Goal: Task Accomplishment & Management: Manage account settings

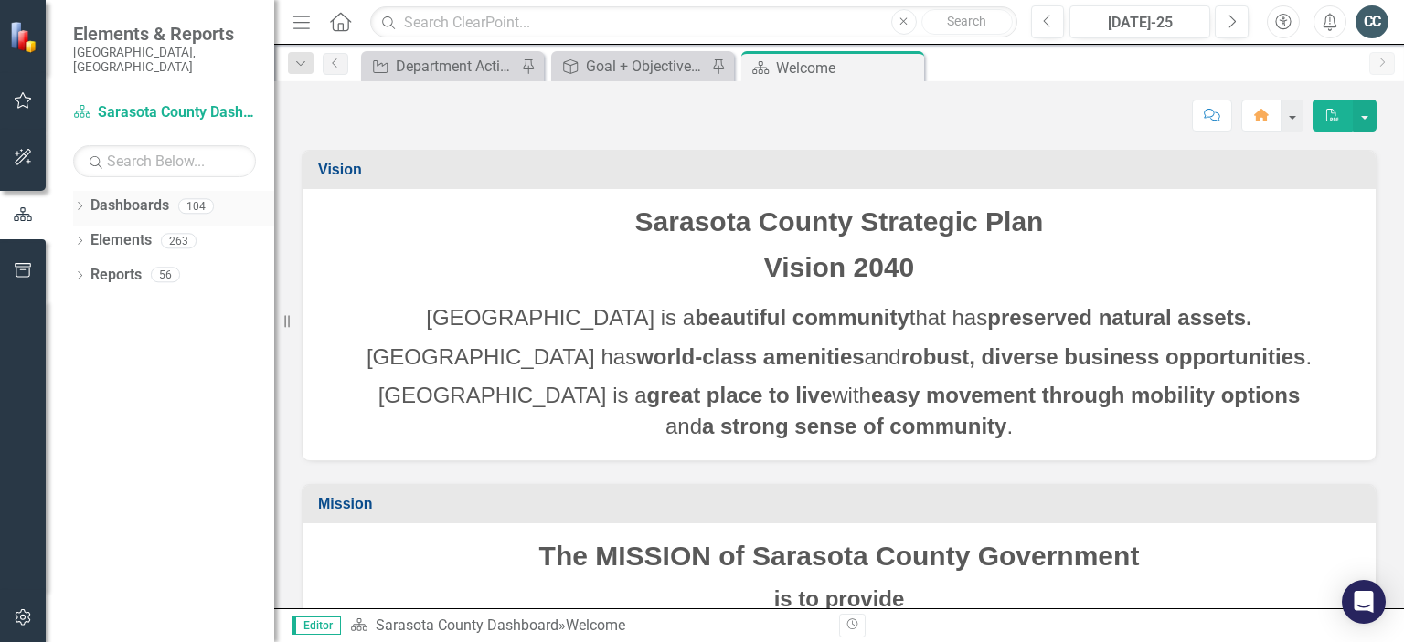
click at [80, 203] on icon "Dropdown" at bounding box center [79, 208] width 13 height 10
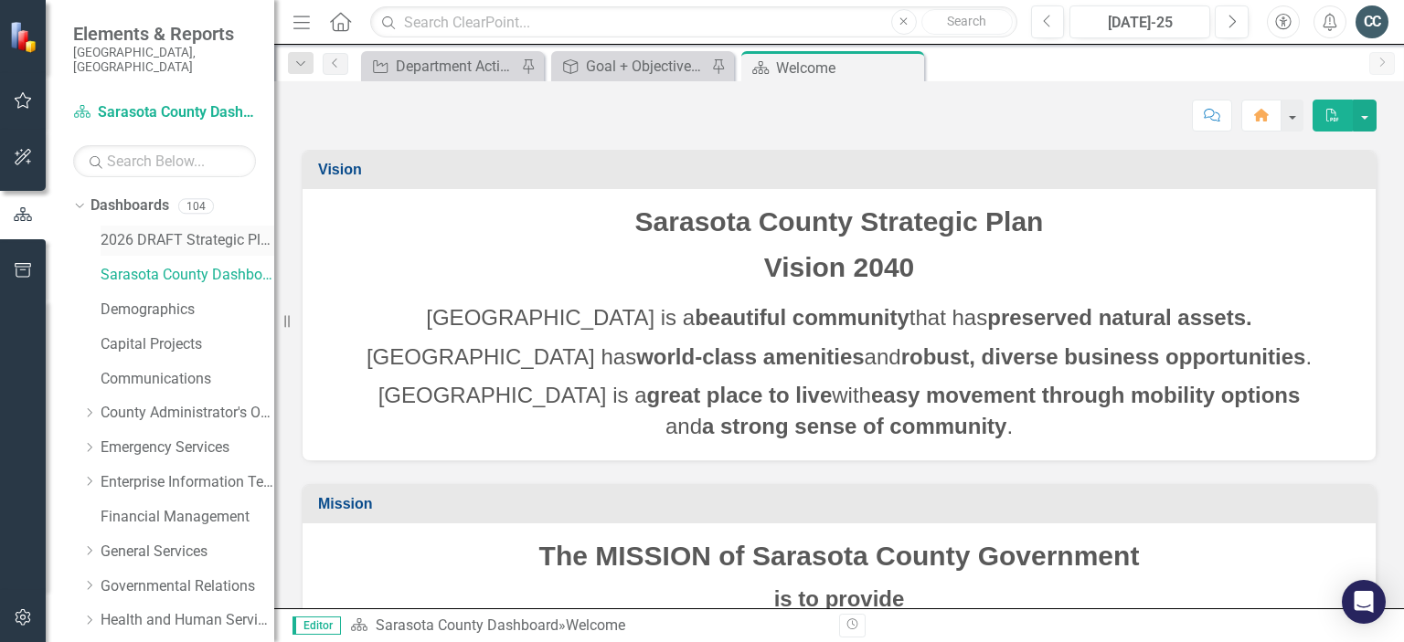
click at [158, 230] on link "2026 DRAFT Strategic Plan" at bounding box center [188, 240] width 174 height 21
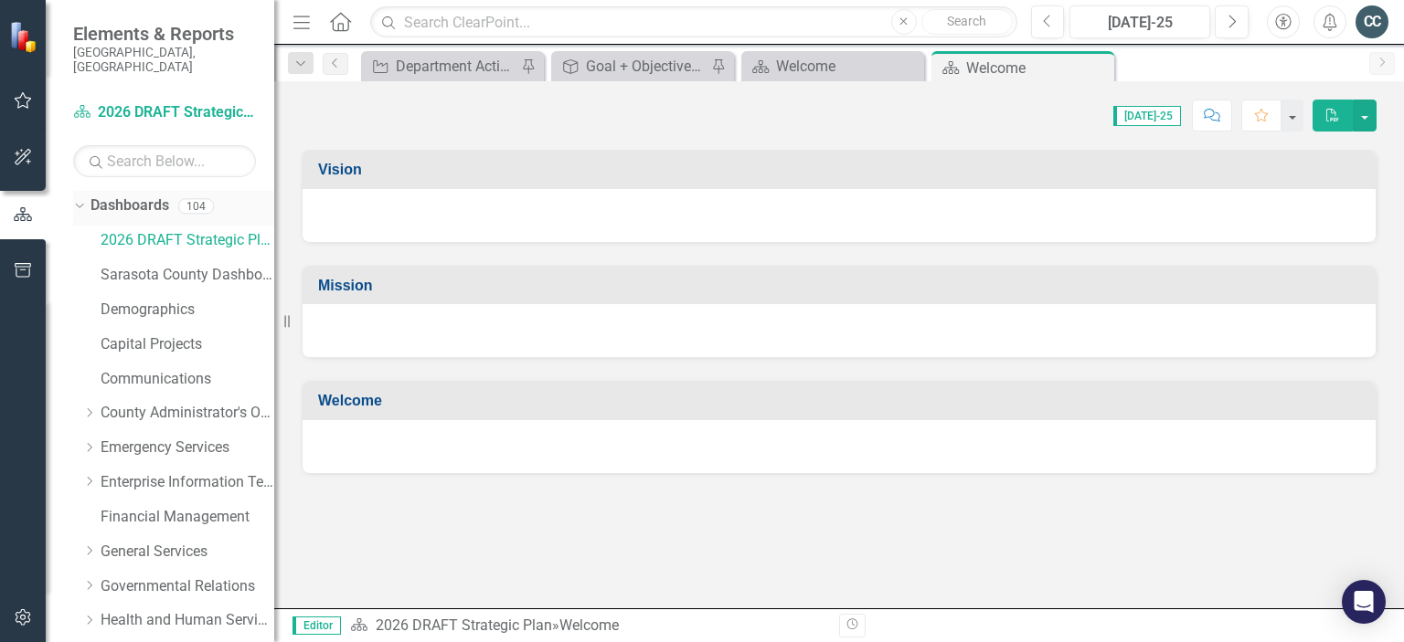
click at [77, 199] on icon "Dropdown" at bounding box center [77, 205] width 10 height 13
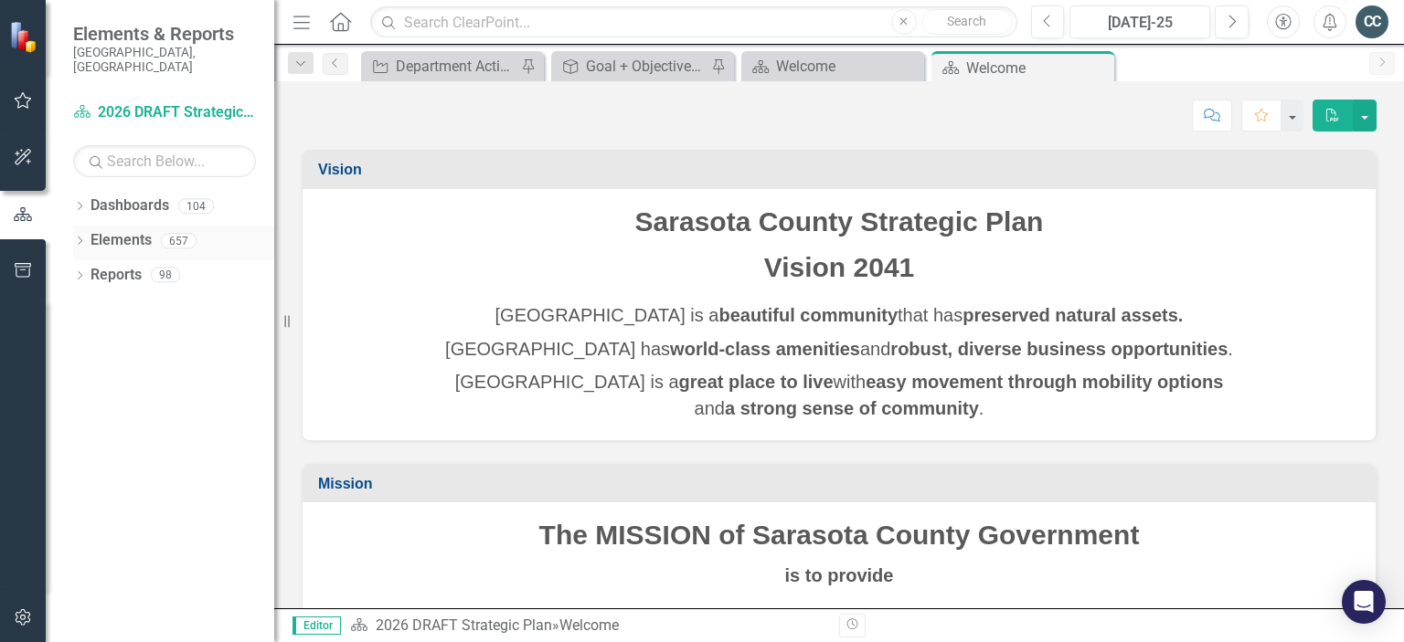
click at [79, 238] on icon "Dropdown" at bounding box center [79, 243] width 13 height 10
click at [149, 300] on link "Action Actions" at bounding box center [137, 310] width 74 height 21
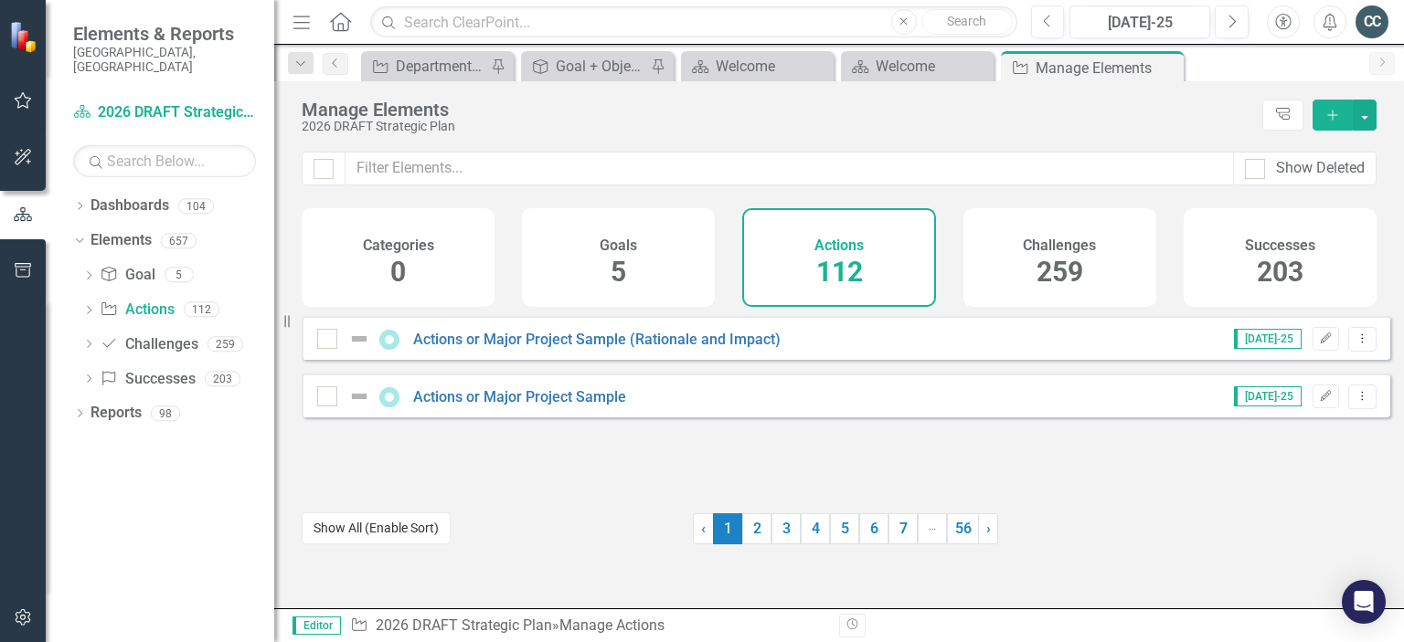
click at [379, 530] on button "Show All (Enable Sort)" at bounding box center [376, 529] width 149 height 32
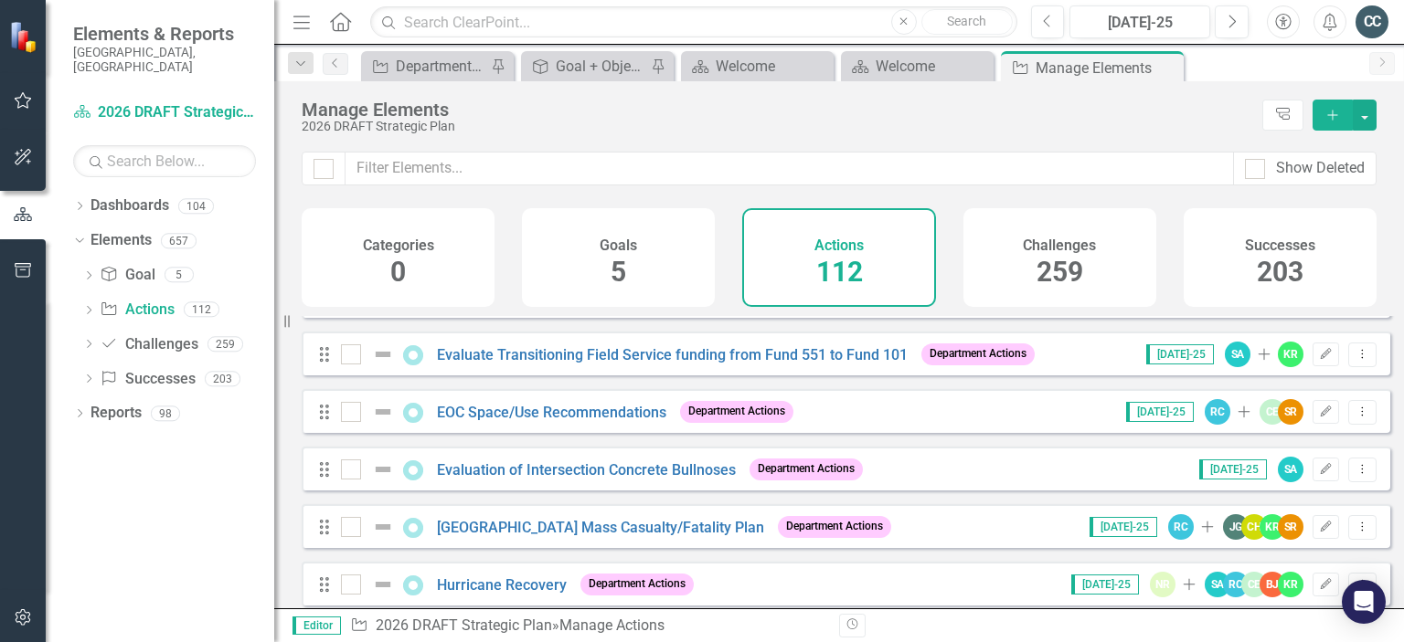
scroll to position [3961, 0]
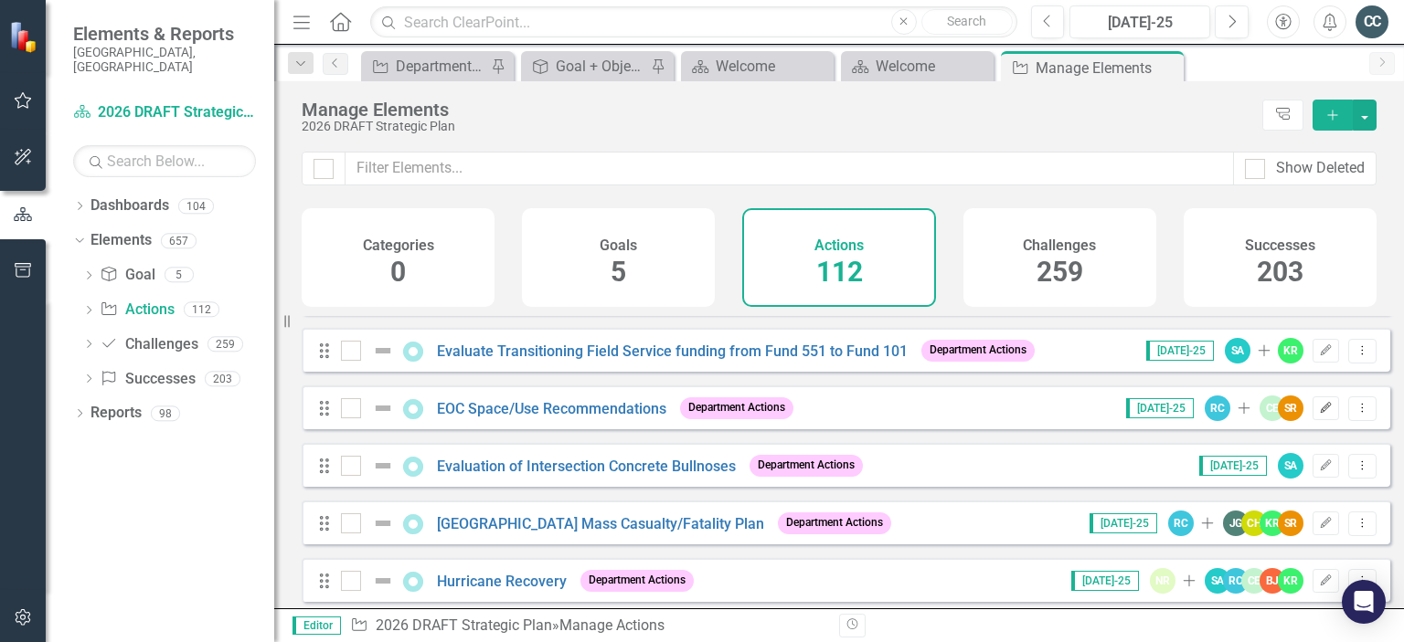
click at [1313, 420] on button "Edit" at bounding box center [1325, 409] width 27 height 24
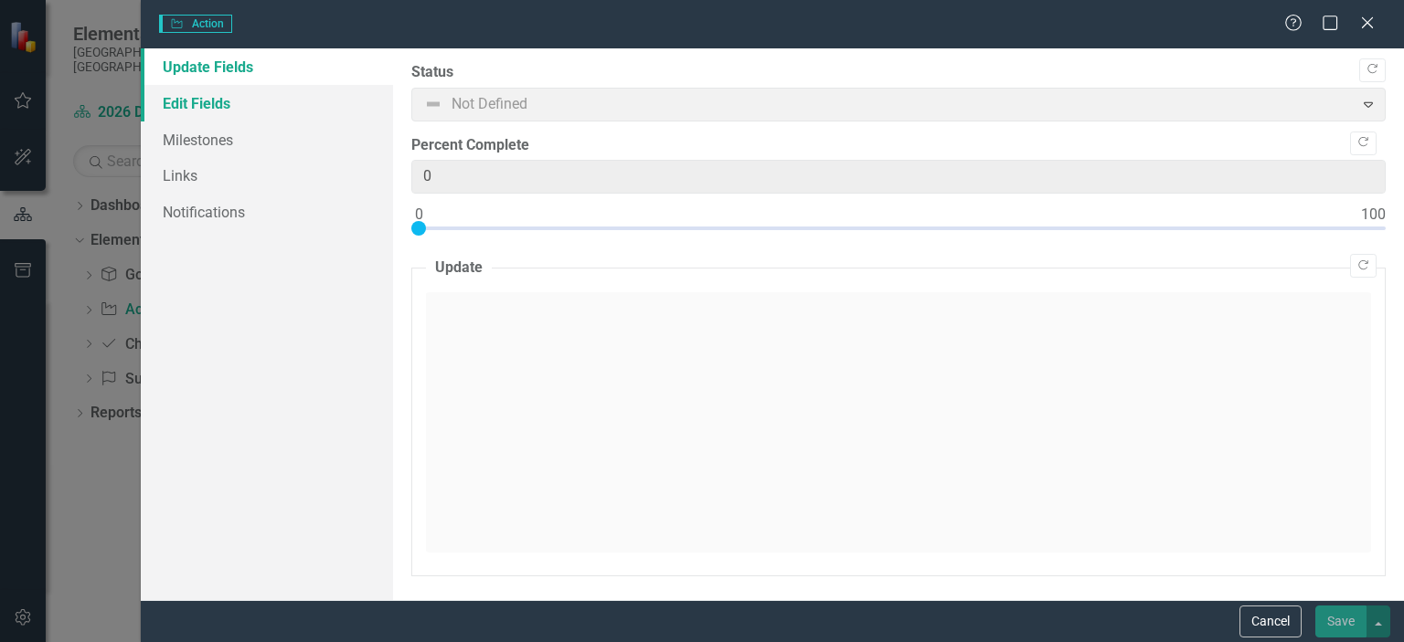
click at [212, 106] on link "Edit Fields" at bounding box center [267, 103] width 252 height 37
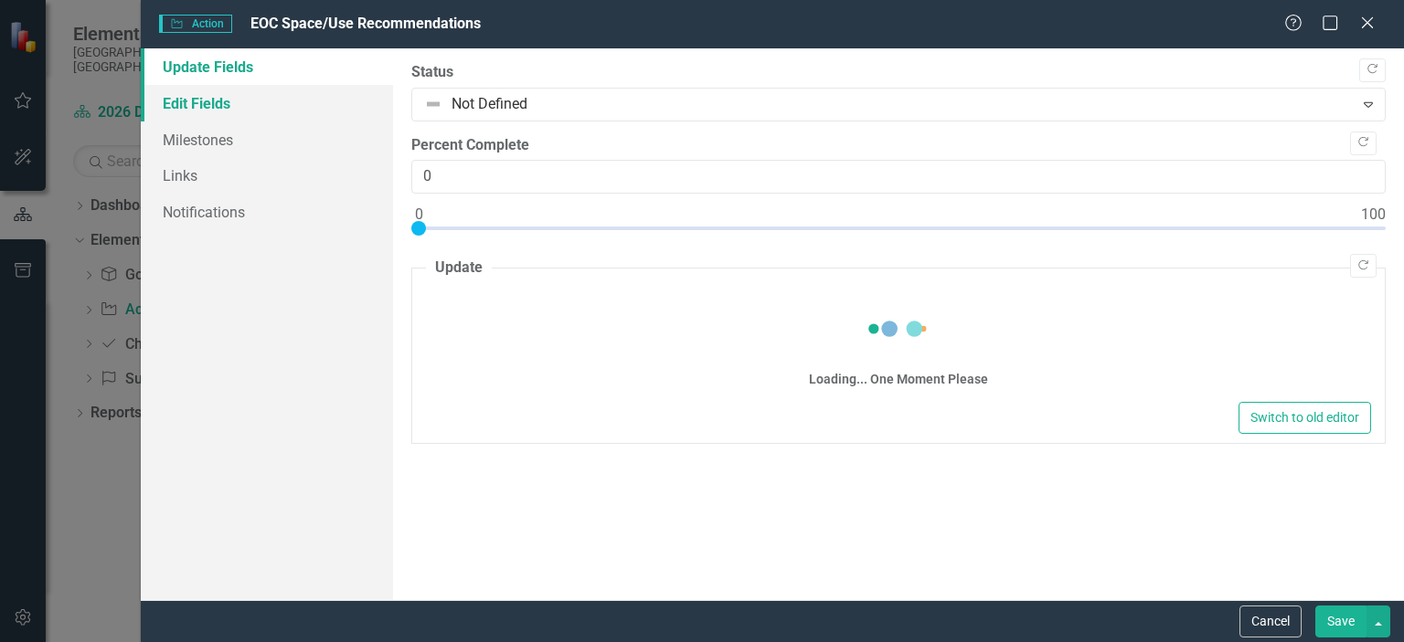
click at [219, 108] on link "Edit Fields" at bounding box center [267, 103] width 252 height 37
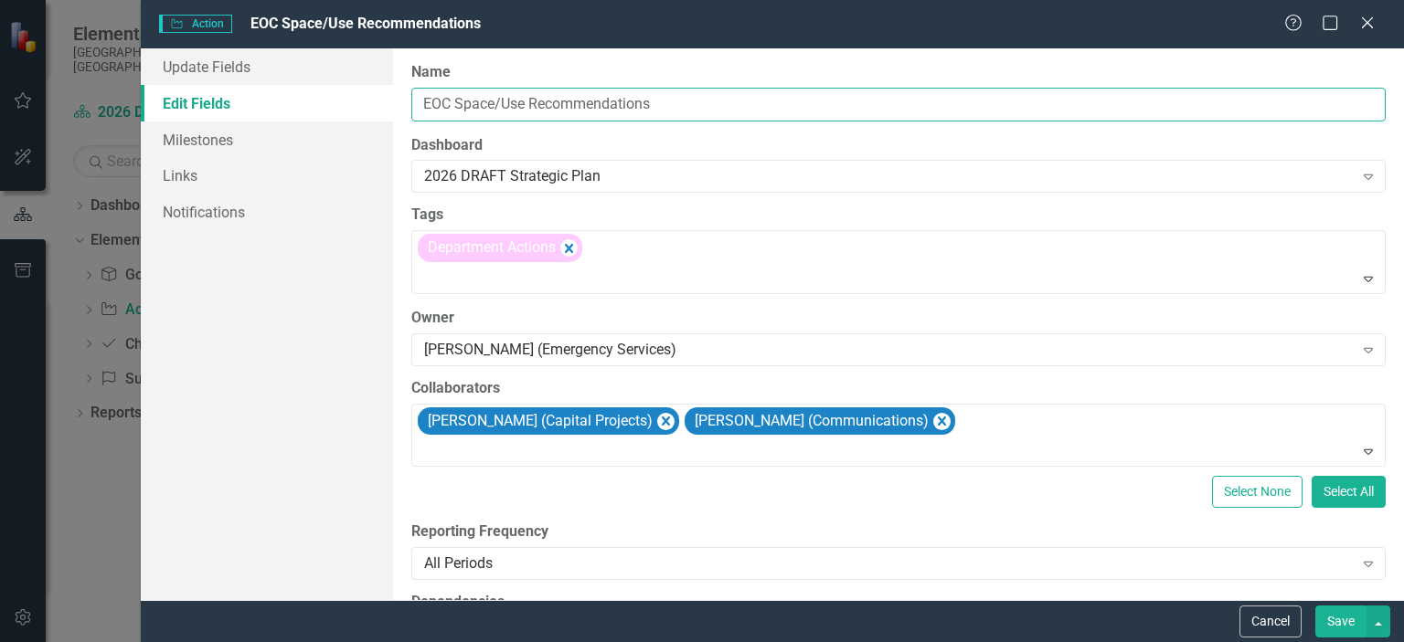
click at [424, 102] on input "EOC Space/Use Recommendations" at bounding box center [898, 105] width 974 height 34
click at [450, 106] on input "EOC Space/Use Recommendations" at bounding box center [898, 105] width 974 height 34
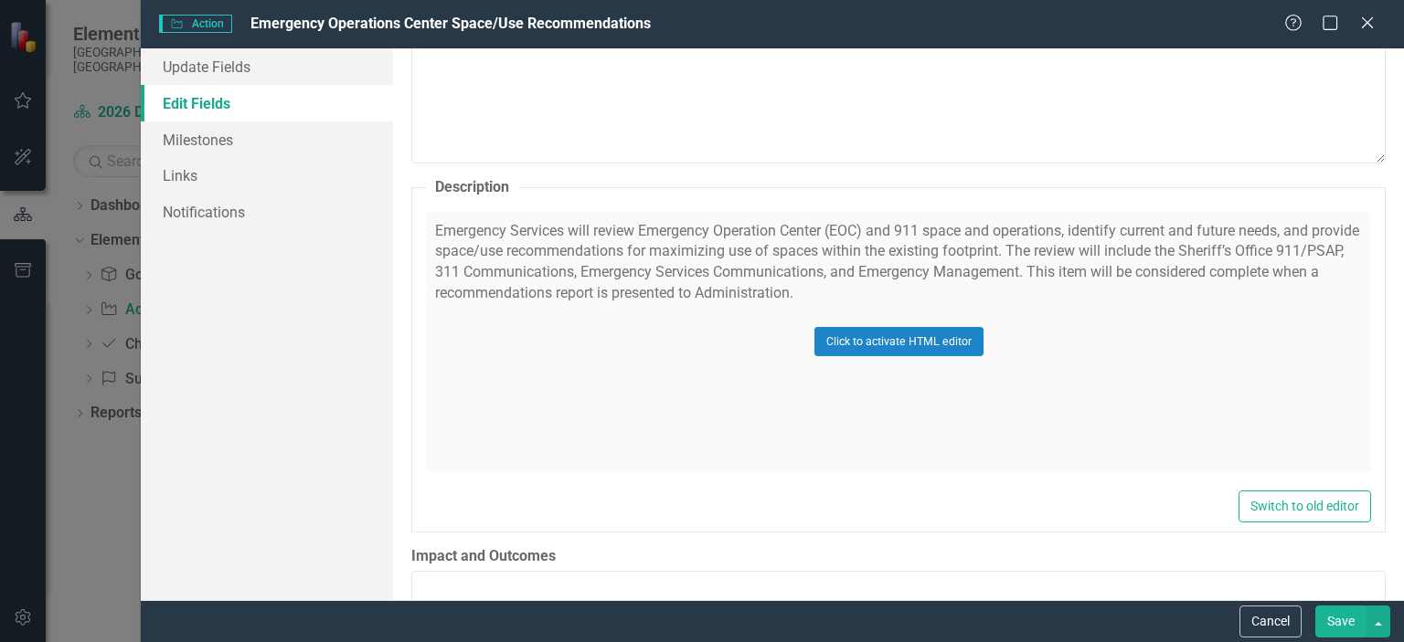
scroll to position [921, 0]
type input "Emergency Operations Center Space/Use Recommendations"
click at [1348, 621] on button "Save" at bounding box center [1340, 622] width 51 height 32
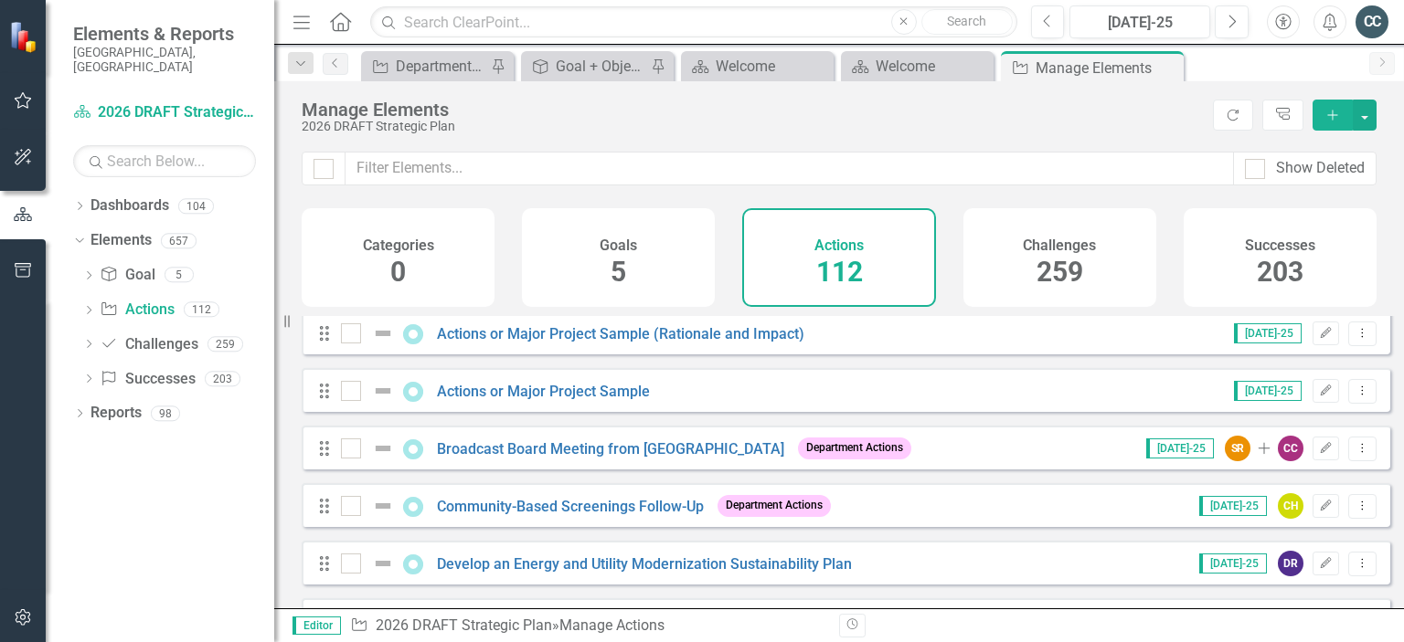
scroll to position [0, 0]
